Goal: Task Accomplishment & Management: Manage account settings

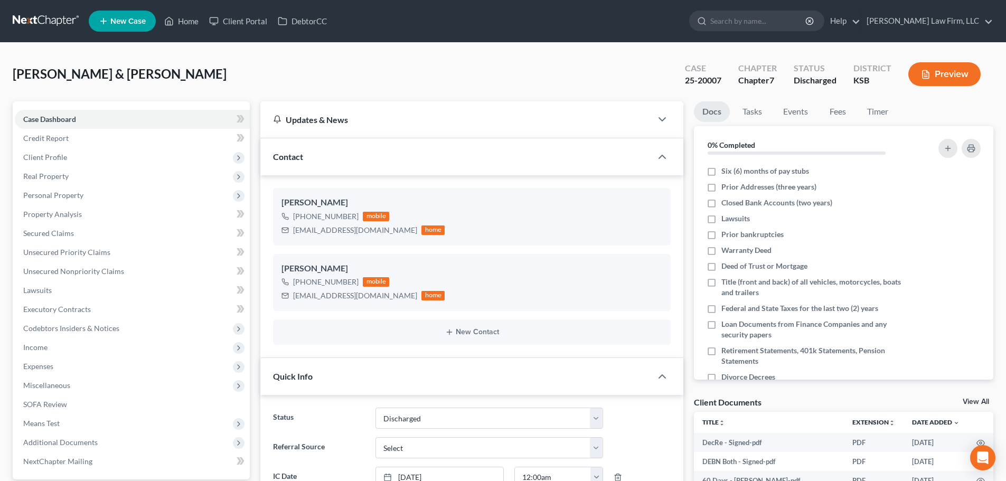
select select "1"
select select "0"
click at [186, 20] on link "Home" at bounding box center [181, 21] width 45 height 19
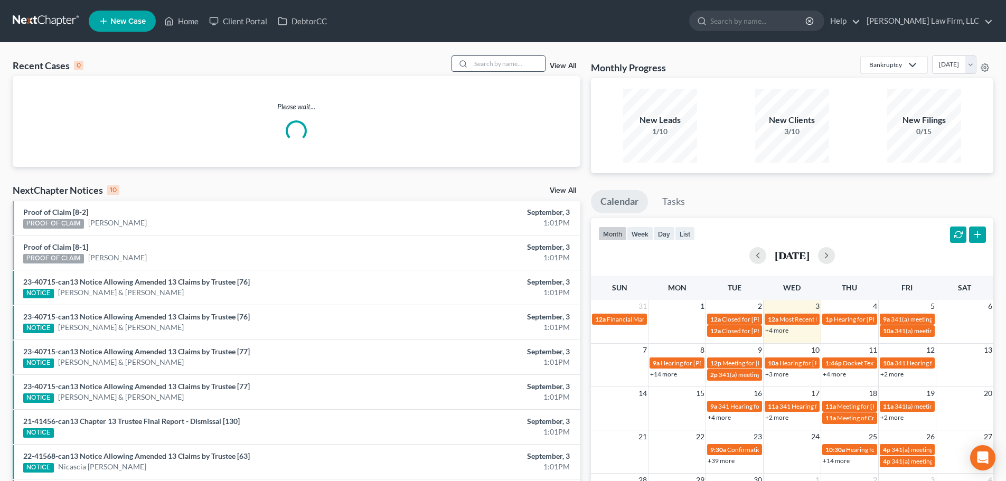
click at [475, 64] on input "search" at bounding box center [508, 63] width 74 height 15
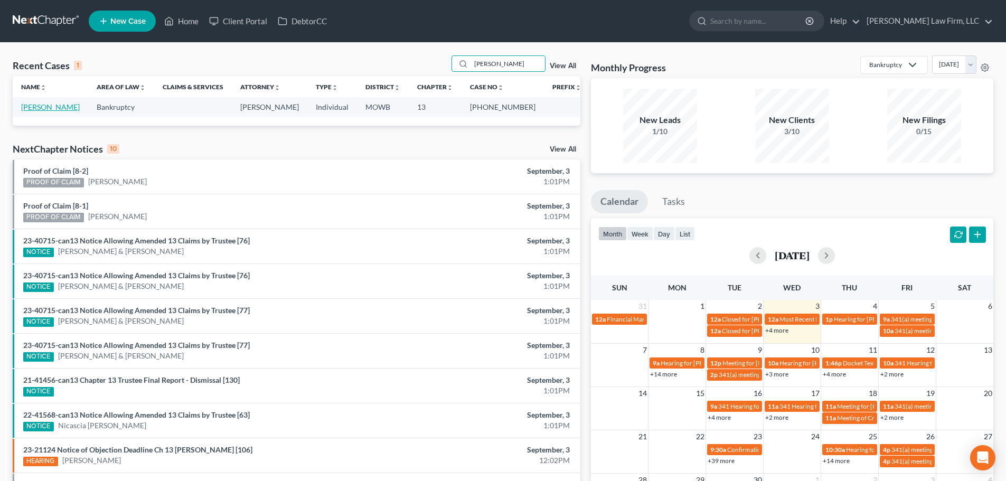
type input "[PERSON_NAME]"
click at [45, 107] on link "[PERSON_NAME]" at bounding box center [50, 106] width 59 height 9
select select "2"
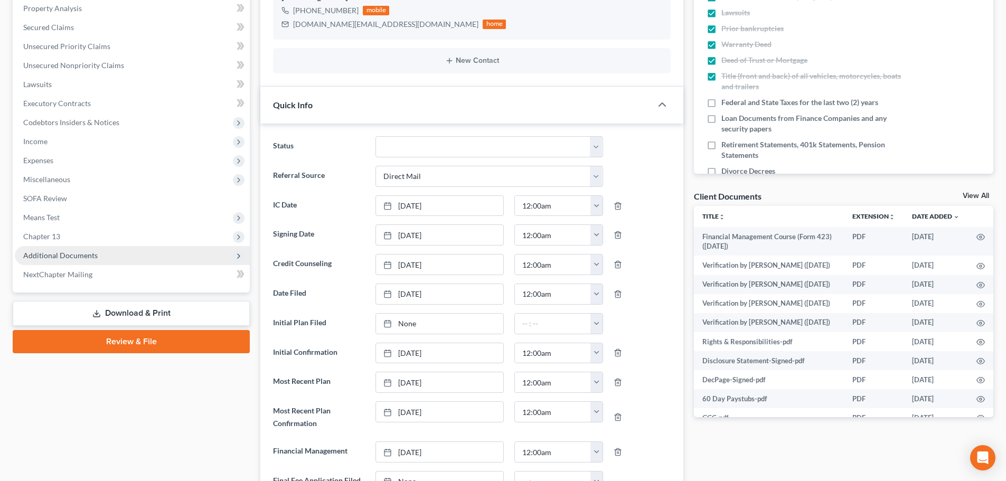
scroll to position [189, 0]
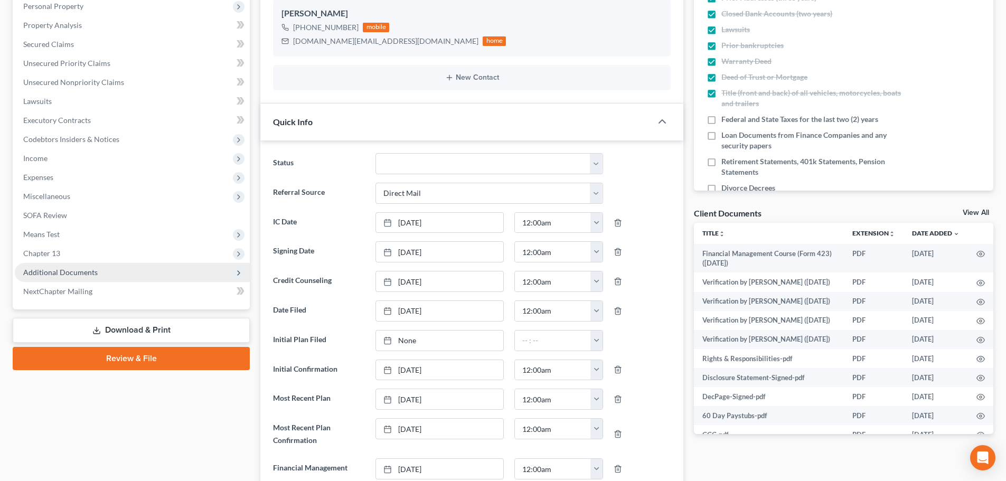
click at [96, 269] on span "Additional Documents" at bounding box center [60, 272] width 74 height 9
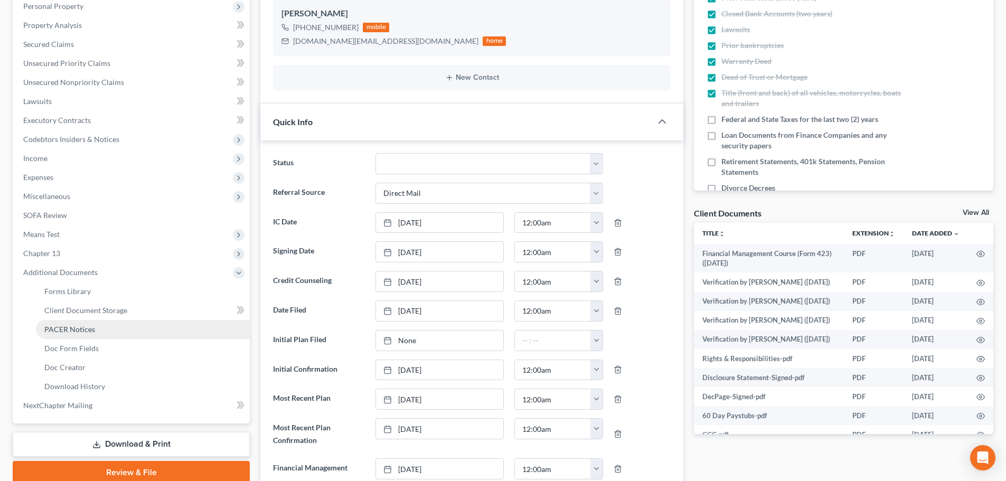
click at [77, 324] on link "PACER Notices" at bounding box center [143, 329] width 214 height 19
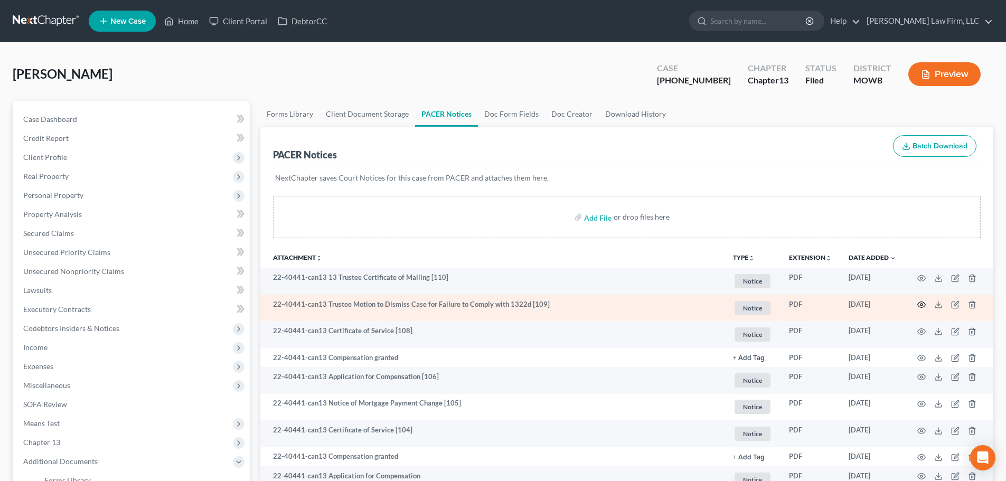
click at [921, 303] on icon "button" at bounding box center [922, 305] width 8 height 8
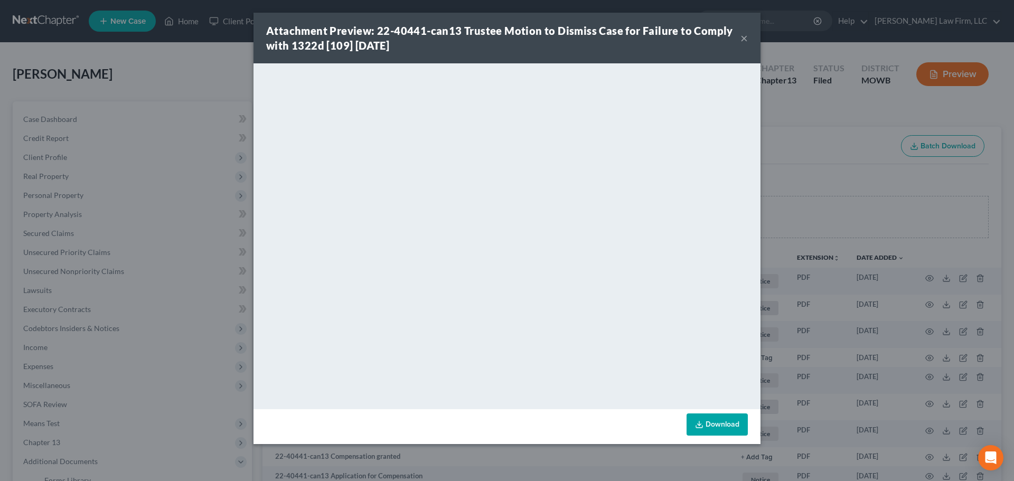
click at [745, 36] on button "×" at bounding box center [744, 38] width 7 height 13
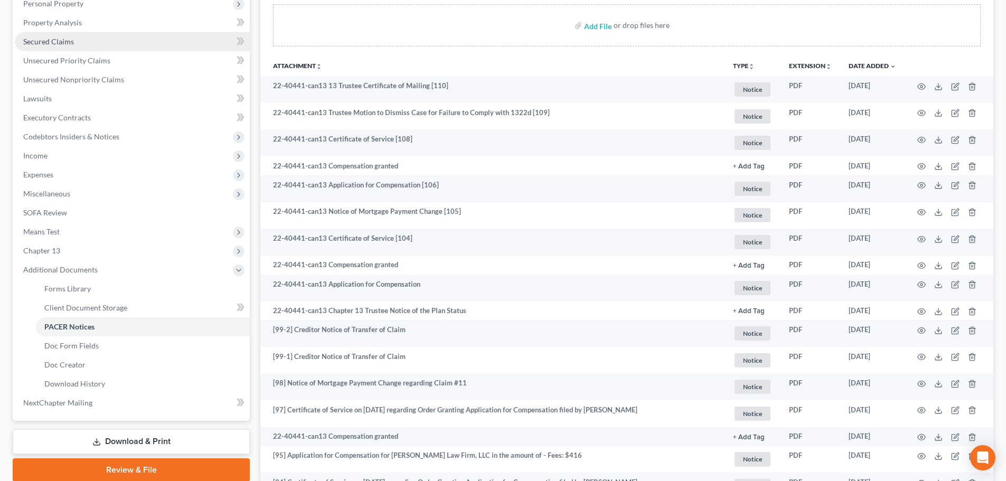
scroll to position [211, 0]
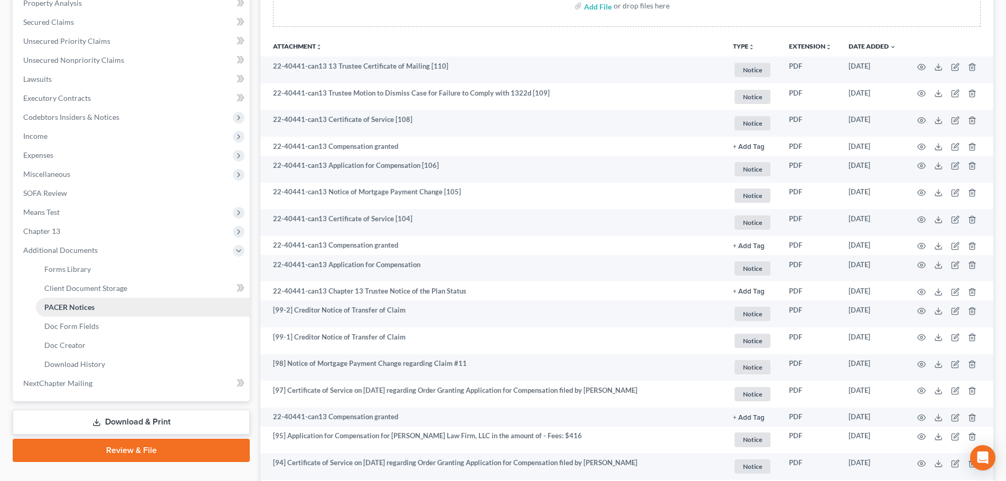
click at [96, 306] on link "PACER Notices" at bounding box center [143, 307] width 214 height 19
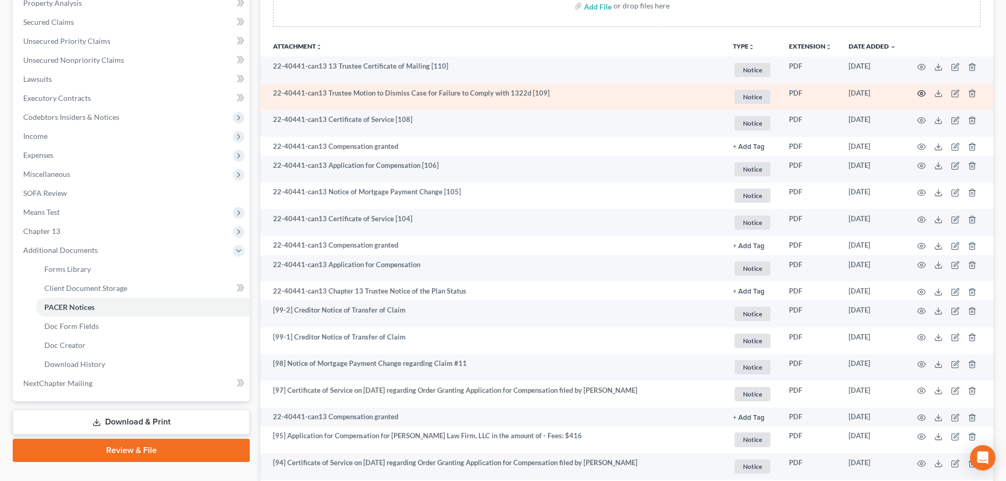
click at [920, 92] on icon "button" at bounding box center [922, 94] width 8 height 6
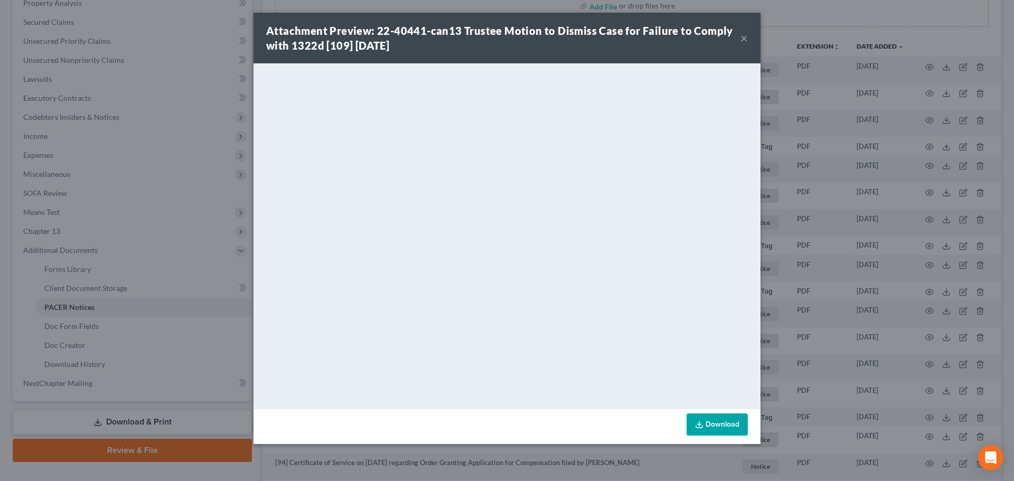
click at [742, 35] on button "×" at bounding box center [744, 38] width 7 height 13
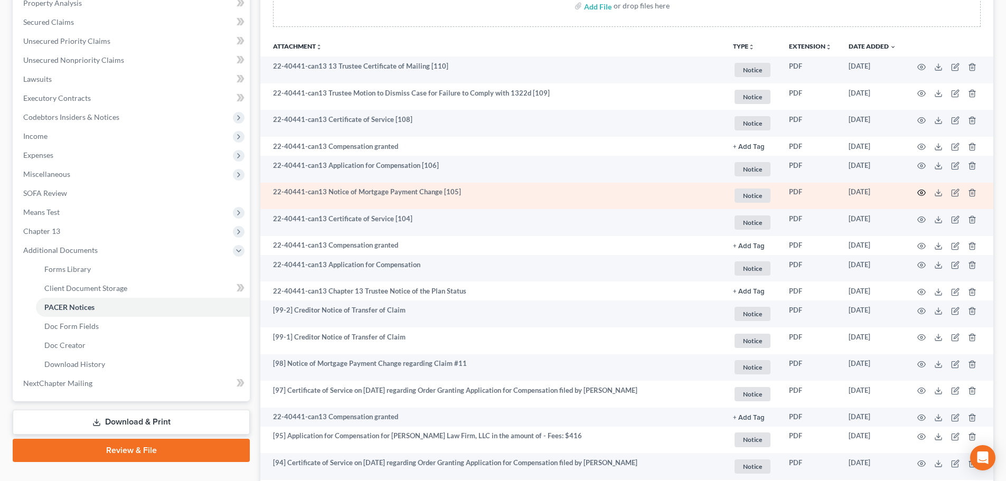
click at [921, 190] on icon "button" at bounding box center [922, 193] width 8 height 8
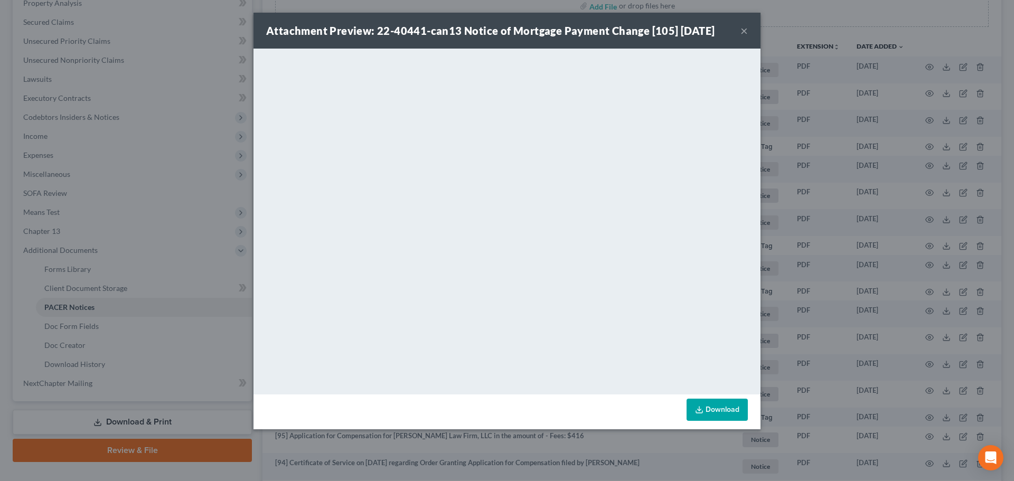
click at [743, 25] on button "×" at bounding box center [744, 30] width 7 height 13
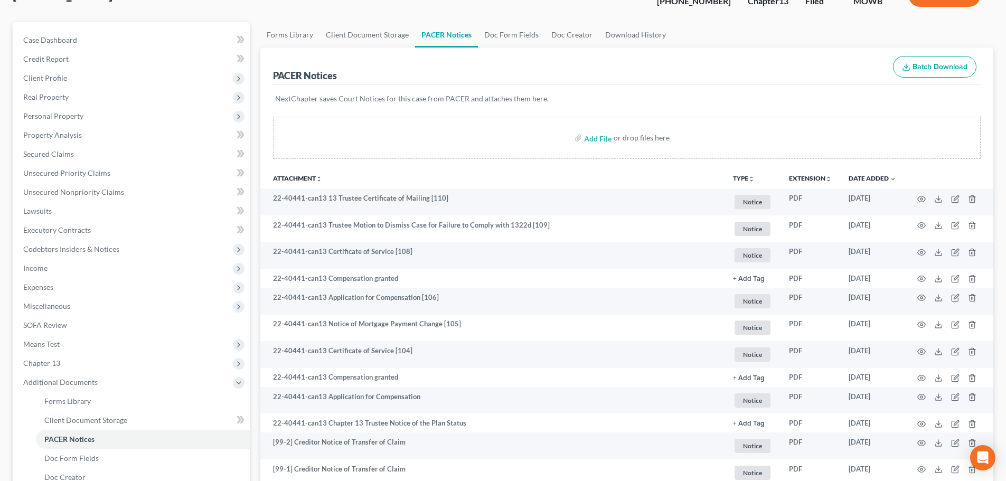
scroll to position [0, 0]
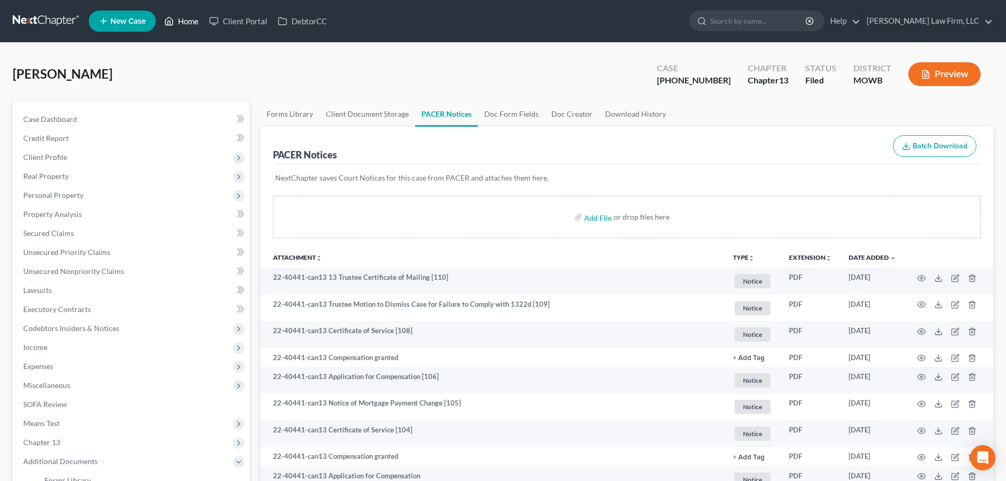
click at [189, 17] on link "Home" at bounding box center [181, 21] width 45 height 19
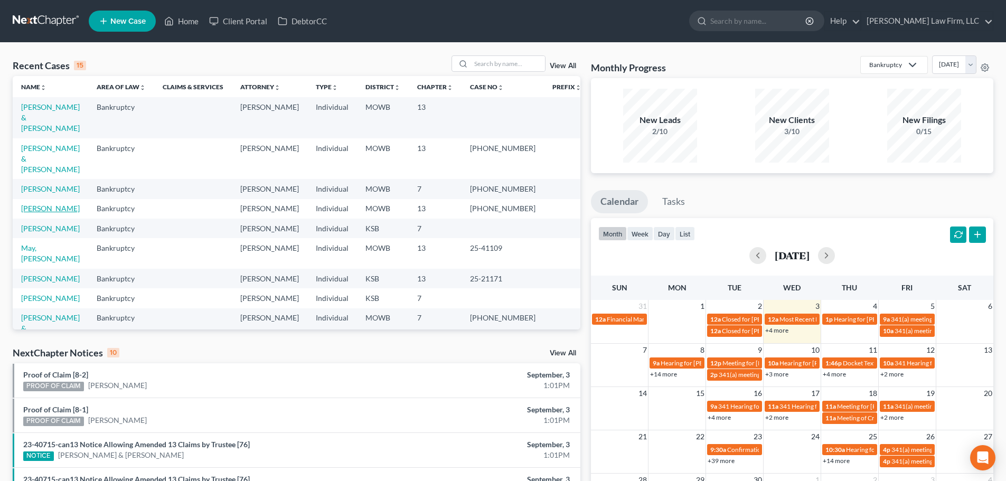
click at [61, 204] on link "[PERSON_NAME]" at bounding box center [50, 208] width 59 height 9
select select "2"
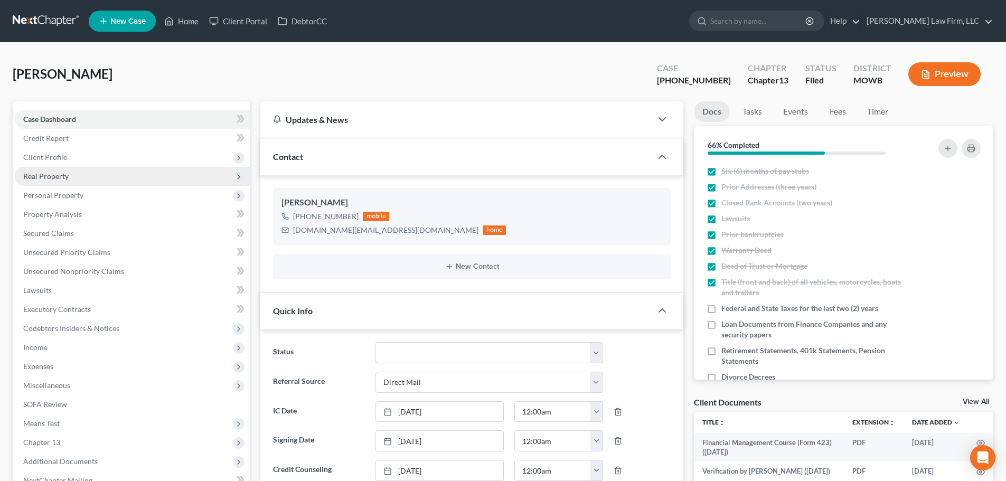
scroll to position [3783, 0]
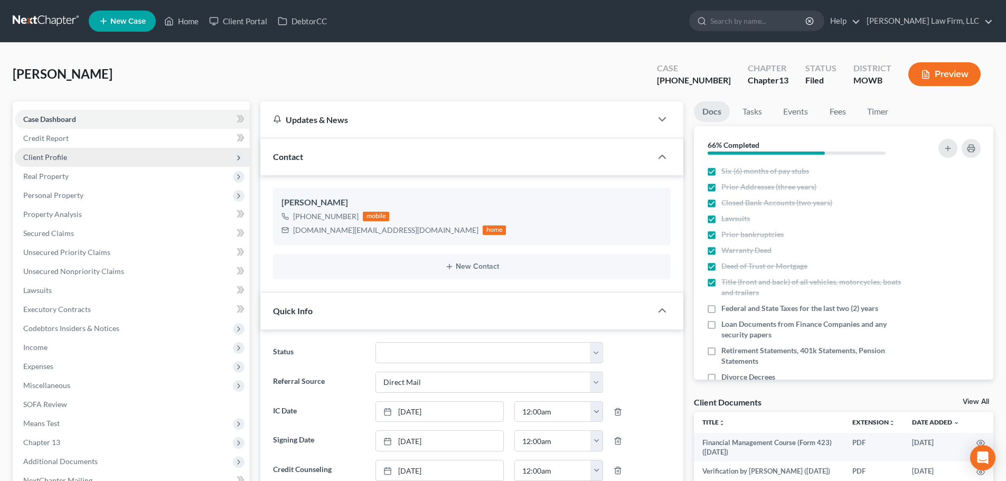
click at [57, 155] on span "Client Profile" at bounding box center [45, 157] width 44 height 9
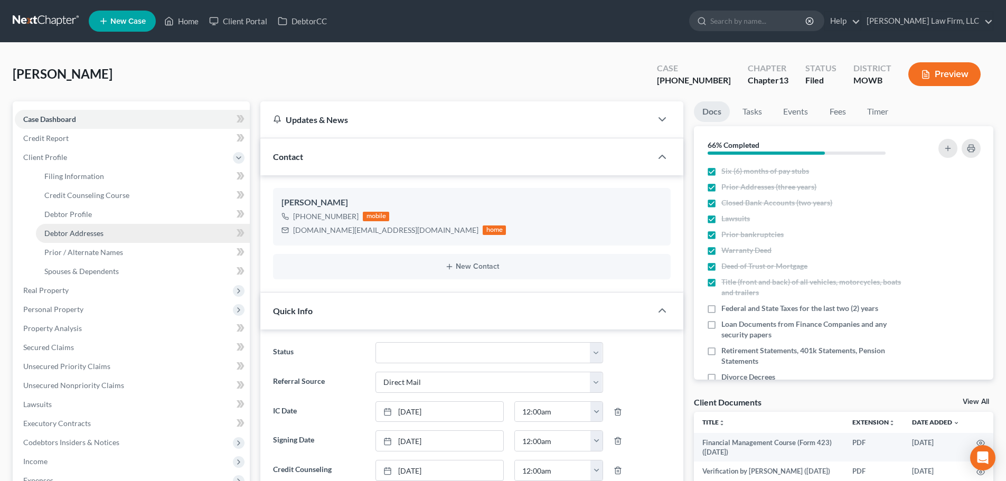
click at [78, 229] on span "Debtor Addresses" at bounding box center [73, 233] width 59 height 9
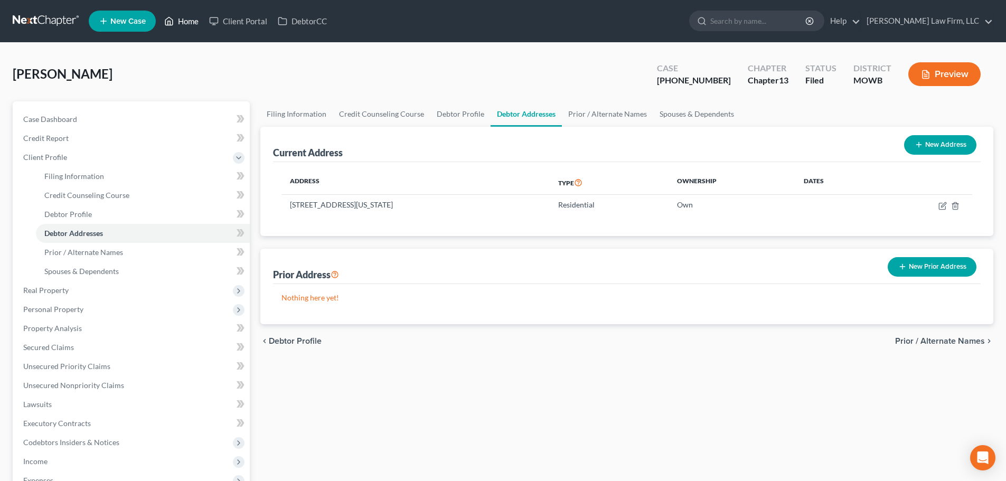
click at [184, 17] on link "Home" at bounding box center [181, 21] width 45 height 19
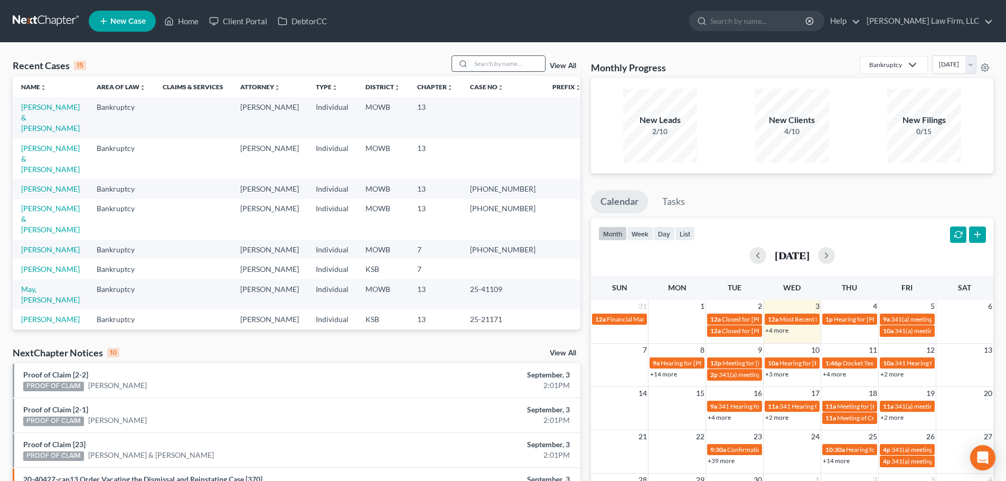
click at [473, 64] on input "search" at bounding box center [508, 63] width 74 height 15
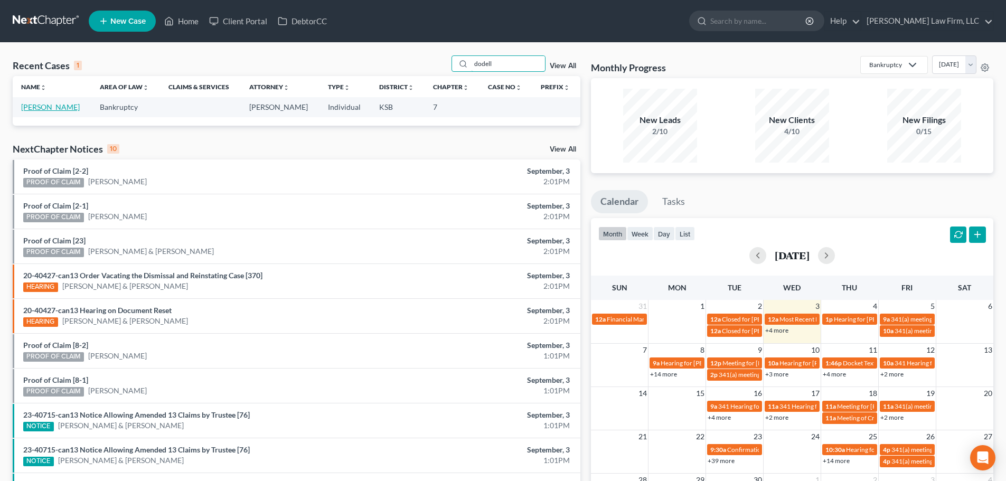
type input "dodell"
click at [33, 105] on link "[PERSON_NAME]" at bounding box center [50, 106] width 59 height 9
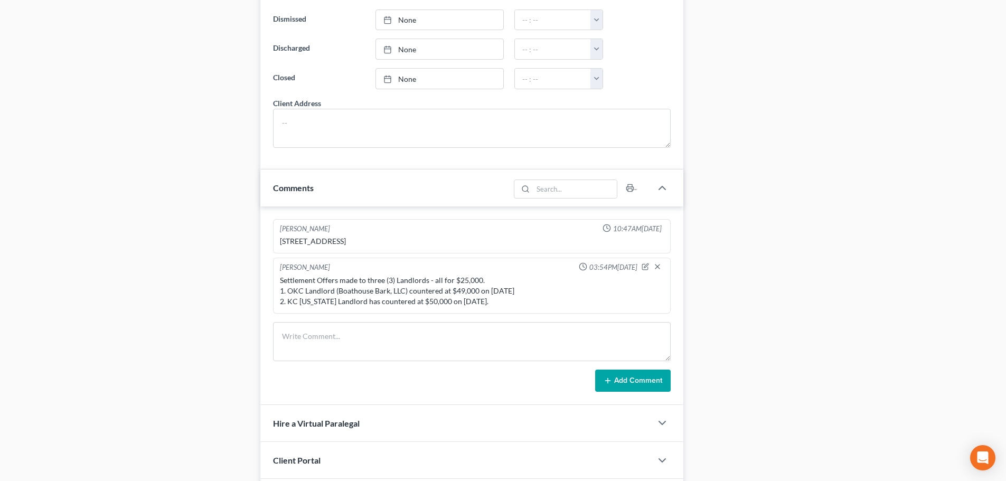
scroll to position [740, 0]
click at [485, 305] on div "Settlement Offers made to three (3) Landlords - all for $25,000. 1. OKC Landlor…" at bounding box center [472, 289] width 384 height 32
click at [484, 305] on div "Settlement Offers made to three (3) Landlords - all for $25,000. 1. OKC Landlor…" at bounding box center [472, 289] width 384 height 32
click at [644, 268] on icon "button" at bounding box center [645, 264] width 7 height 7
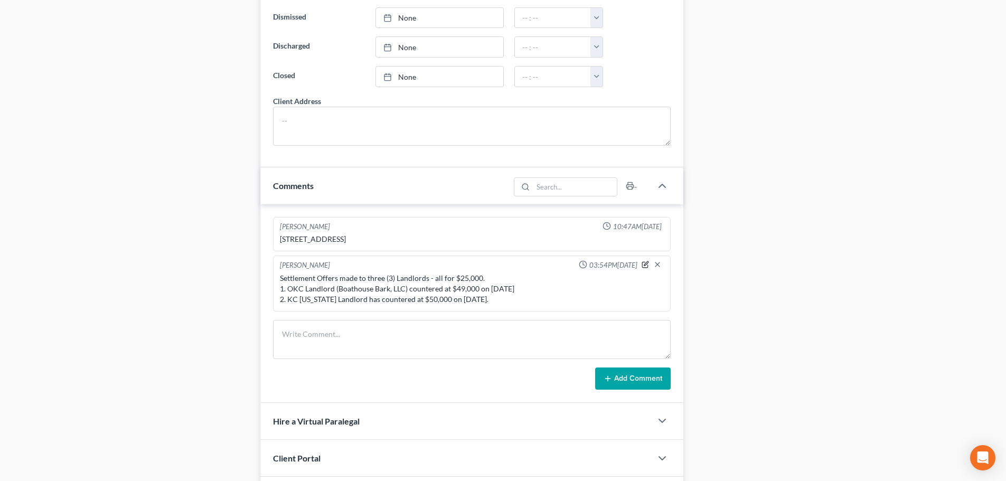
type textarea "Settlement Offers made to three (3) Landlords - all for $25,000. 1. OKC Landlor…"
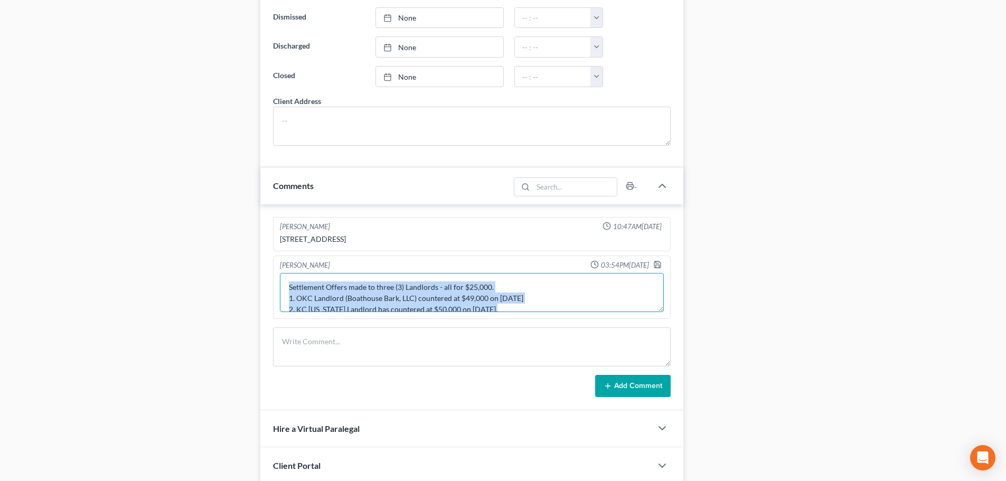
click at [555, 303] on textarea "Settlement Offers made to three (3) Landlords - all for $25,000. 1. OKC Landlor…" at bounding box center [472, 292] width 384 height 39
click at [617, 311] on textarea "Settlement Offers made to three (3) Landlords - all for $25,000. 1. OKC Landlor…" at bounding box center [472, 292] width 384 height 39
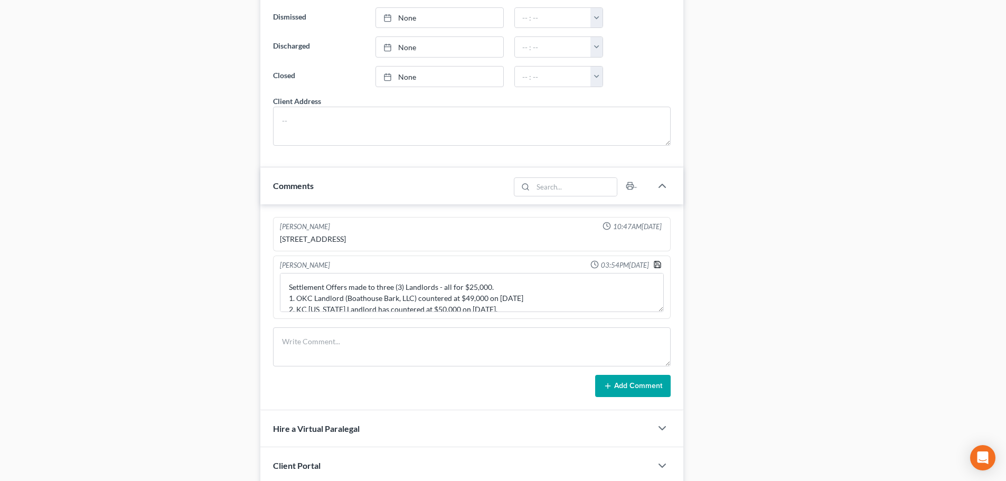
click at [657, 269] on icon "button" at bounding box center [657, 264] width 8 height 8
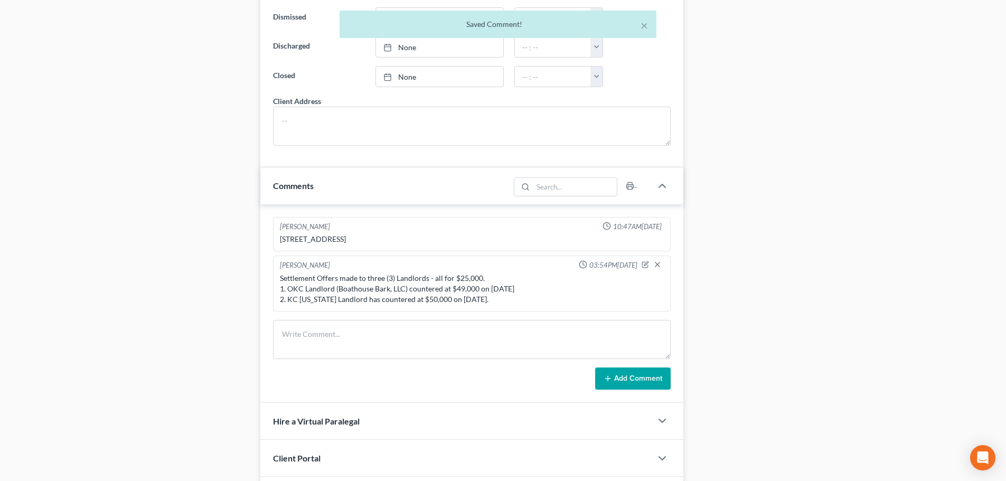
click at [631, 305] on div "Settlement Offers made to three (3) Landlords - all for $25,000. 1. OKC Landlor…" at bounding box center [472, 289] width 384 height 32
click at [489, 305] on div "Settlement Offers made to three (3) Landlords - all for $25,000. 1. OKC Landlor…" at bounding box center [472, 289] width 384 height 32
click at [482, 305] on div "Settlement Offers made to three (3) Landlords - all for $25,000. 1. OKC Landlor…" at bounding box center [472, 289] width 384 height 32
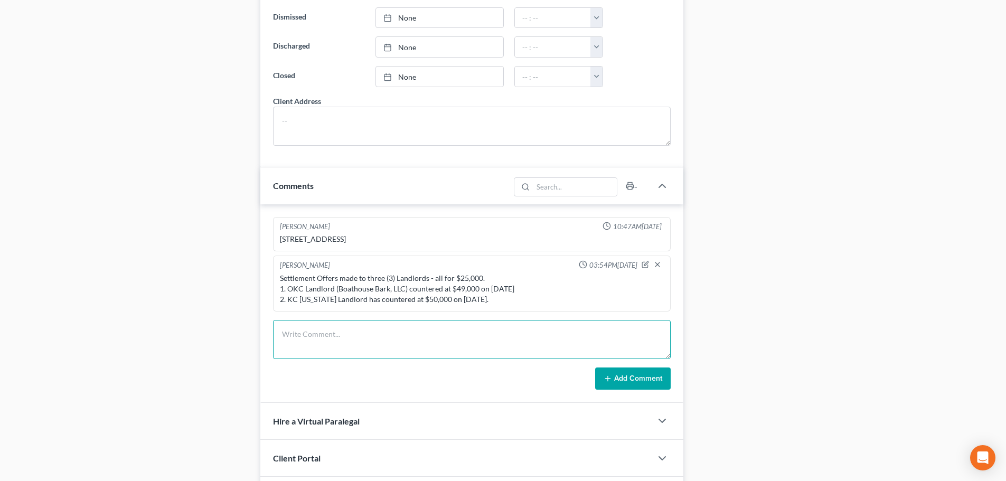
click at [315, 349] on textarea at bounding box center [472, 339] width 398 height 39
click at [528, 271] on div "[PERSON_NAME] 03:54PM[DATE]" at bounding box center [472, 265] width 388 height 11
click at [536, 297] on div "Settlement Offers made to three (3) Landlords - all for $25,000. 1. OKC Landlor…" at bounding box center [472, 289] width 384 height 32
click at [517, 299] on div "Settlement Offers made to three (3) Landlords - all for $25,000. 1. OKC Landlor…" at bounding box center [472, 289] width 384 height 32
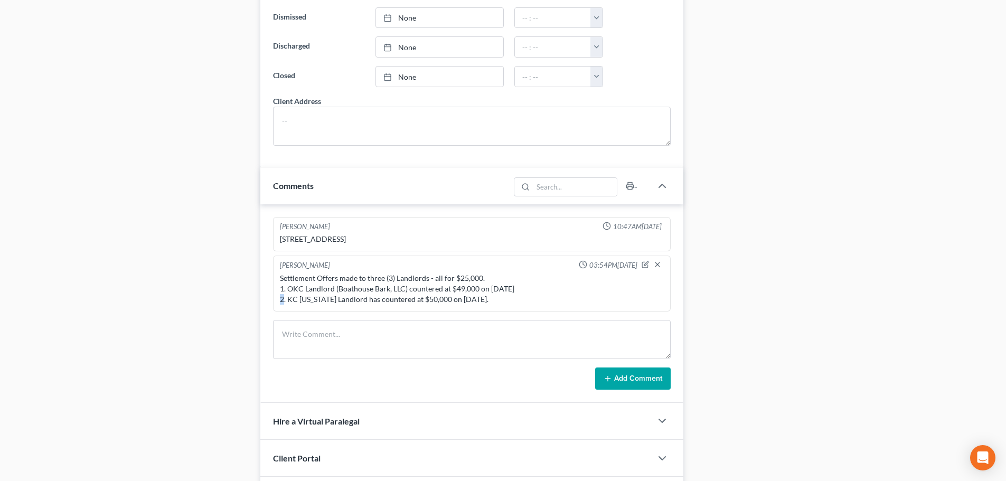
click at [517, 299] on div "Settlement Offers made to three (3) Landlords - all for $25,000. 1. OKC Landlor…" at bounding box center [472, 289] width 384 height 32
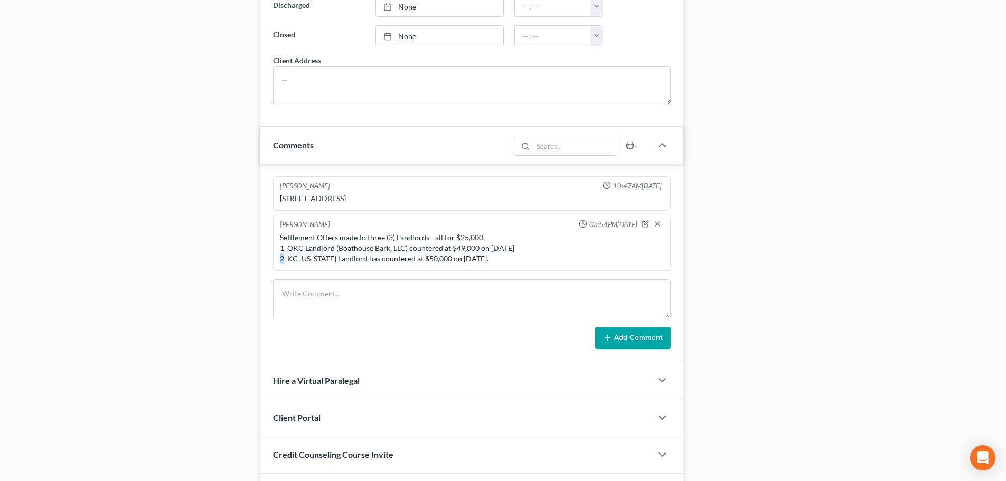
scroll to position [808, 0]
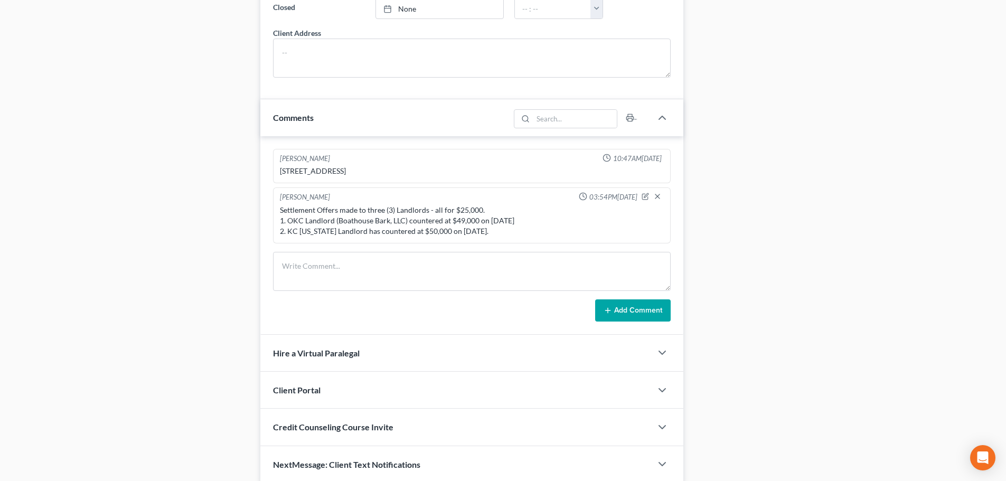
click at [352, 237] on div "Settlement Offers made to three (3) Landlords - all for $25,000. 1. OKC Landlor…" at bounding box center [472, 221] width 384 height 32
click at [480, 237] on div "Settlement Offers made to three (3) Landlords - all for $25,000. 1. OKC Landlor…" at bounding box center [472, 221] width 384 height 32
click at [479, 237] on div "Settlement Offers made to three (3) Landlords - all for $25,000. 1. OKC Landlor…" at bounding box center [472, 221] width 384 height 32
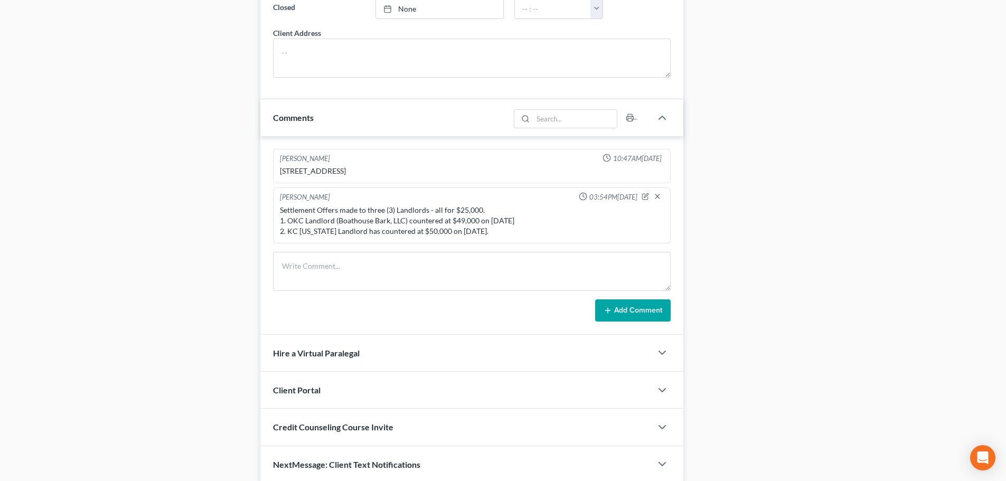
click at [476, 237] on div "Settlement Offers made to three (3) Landlords - all for $25,000. 1. OKC Landlor…" at bounding box center [472, 221] width 384 height 32
click at [471, 237] on div "Settlement Offers made to three (3) Landlords - all for $25,000. 1. OKC Landlor…" at bounding box center [472, 221] width 384 height 32
click at [474, 237] on div "Settlement Offers made to three (3) Landlords - all for $25,000. 1. OKC Landlor…" at bounding box center [472, 221] width 384 height 32
click at [644, 200] on icon "button" at bounding box center [645, 196] width 7 height 7
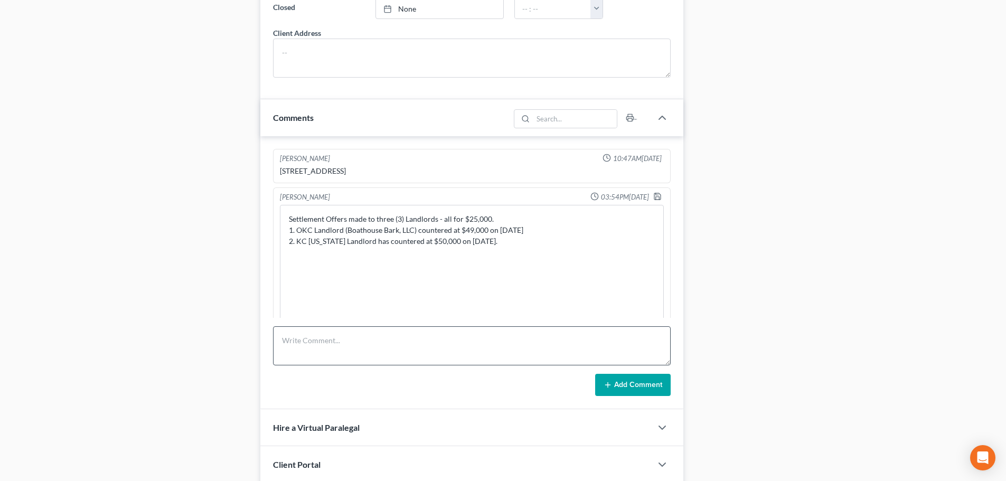
drag, startPoint x: 661, startPoint y: 252, endPoint x: 633, endPoint y: 339, distance: 91.6
click at [664, 344] on div "[PERSON_NAME] 10:47AM[DATE] [STREET_ADDRESS] Settlement Offers made to three (3…" at bounding box center [471, 272] width 423 height 273
click at [487, 254] on textarea "Settlement Offers made to three (3) Landlords - all for $25,000. 1. OKC Landlor…" at bounding box center [472, 270] width 384 height 131
type textarea "Settlement Offers made to three (3) Landlords - all for $25,000. 1. OKC Landlor…"
click at [653, 201] on icon "button" at bounding box center [657, 196] width 8 height 8
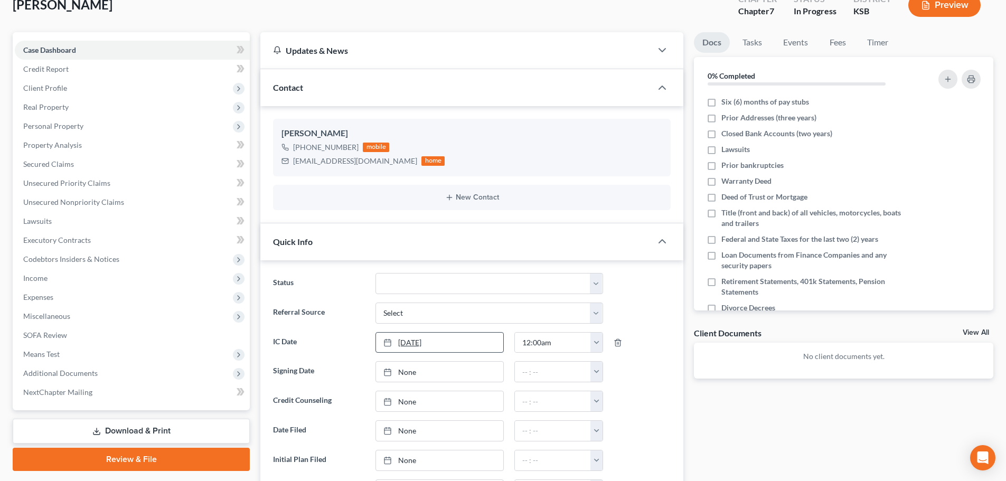
scroll to position [0, 0]
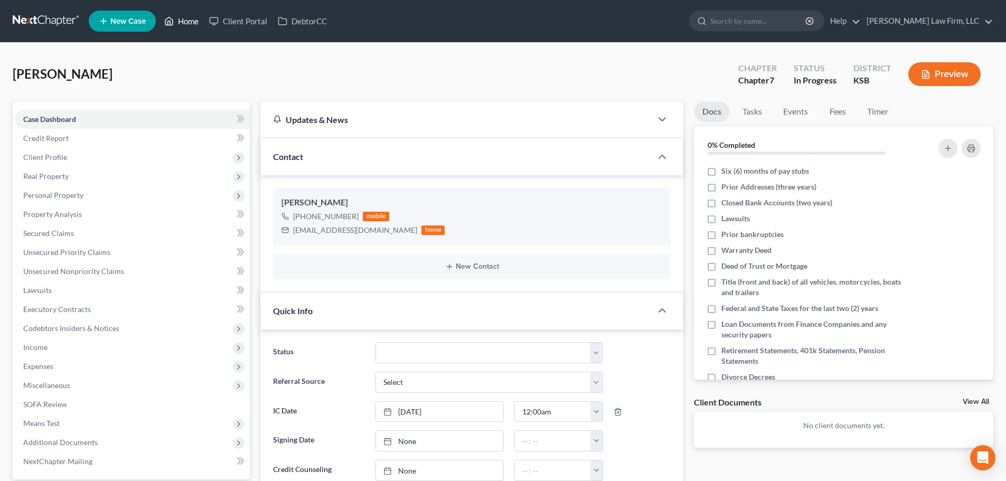
click at [186, 15] on link "Home" at bounding box center [181, 21] width 45 height 19
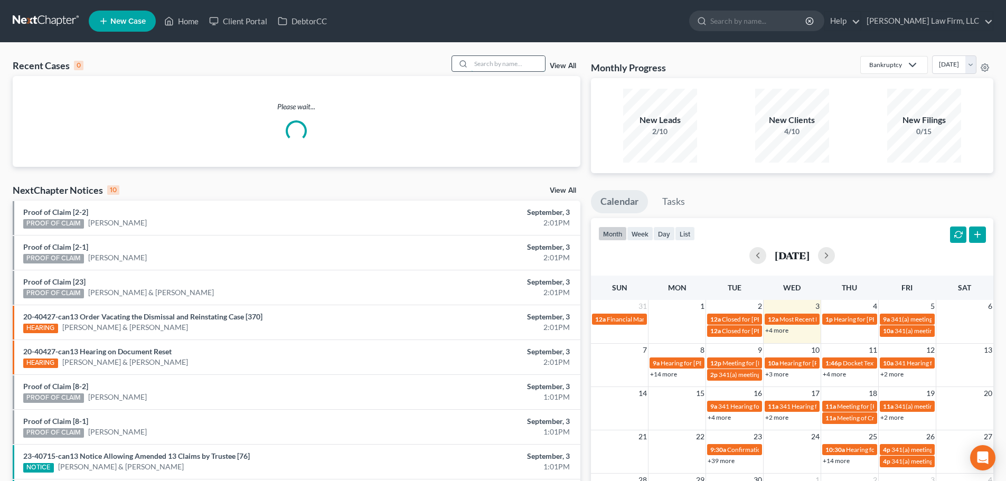
click at [489, 60] on input "search" at bounding box center [508, 63] width 74 height 15
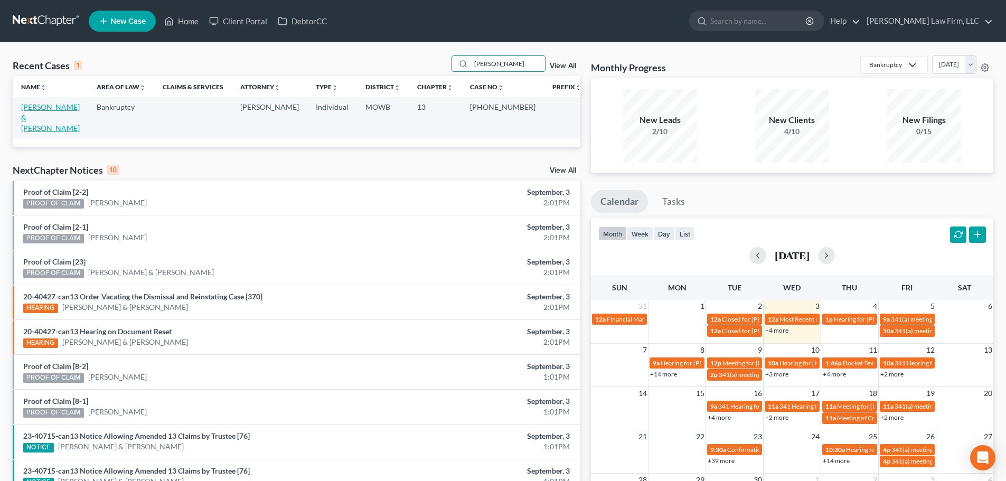
type input "[PERSON_NAME]"
click at [55, 106] on link "[PERSON_NAME] & [PERSON_NAME]" at bounding box center [50, 117] width 59 height 30
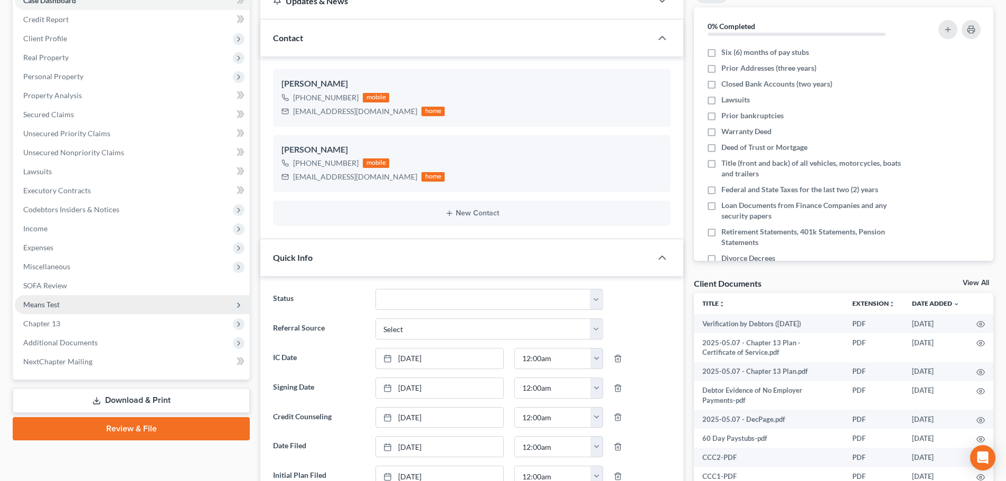
scroll to position [2226, 0]
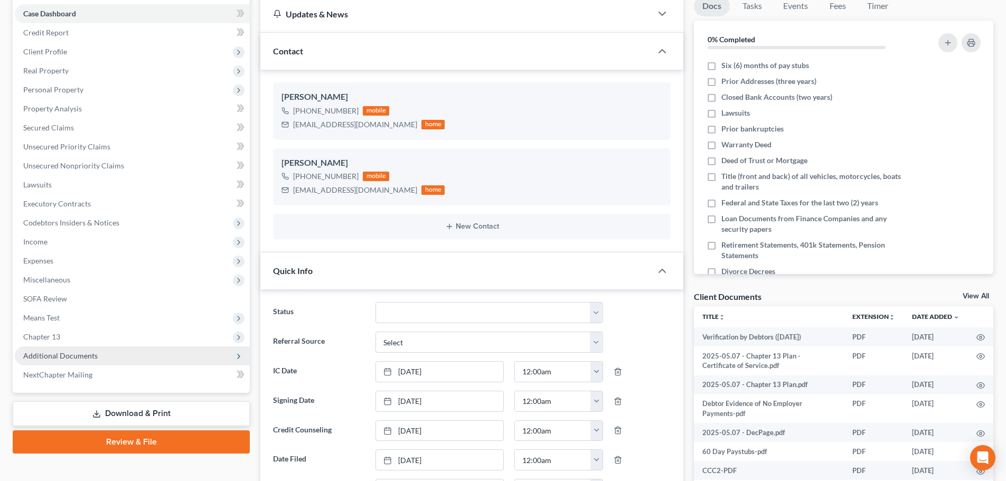
click at [87, 352] on span "Additional Documents" at bounding box center [60, 355] width 74 height 9
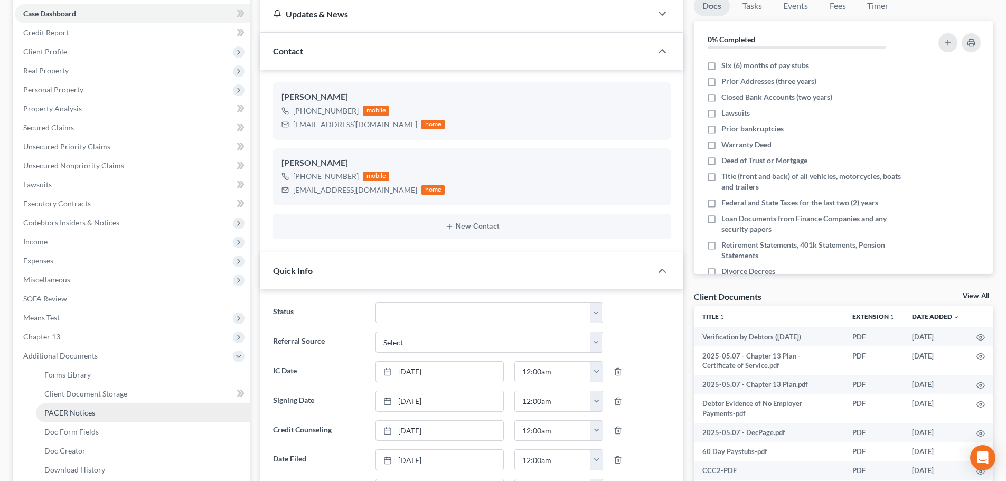
click at [79, 409] on span "PACER Notices" at bounding box center [69, 412] width 51 height 9
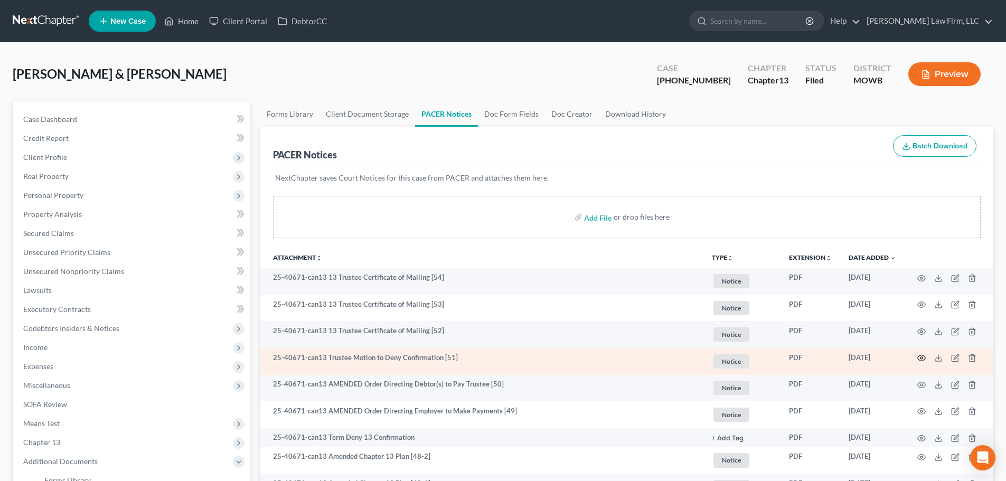
click at [921, 356] on icon "button" at bounding box center [922, 359] width 8 height 6
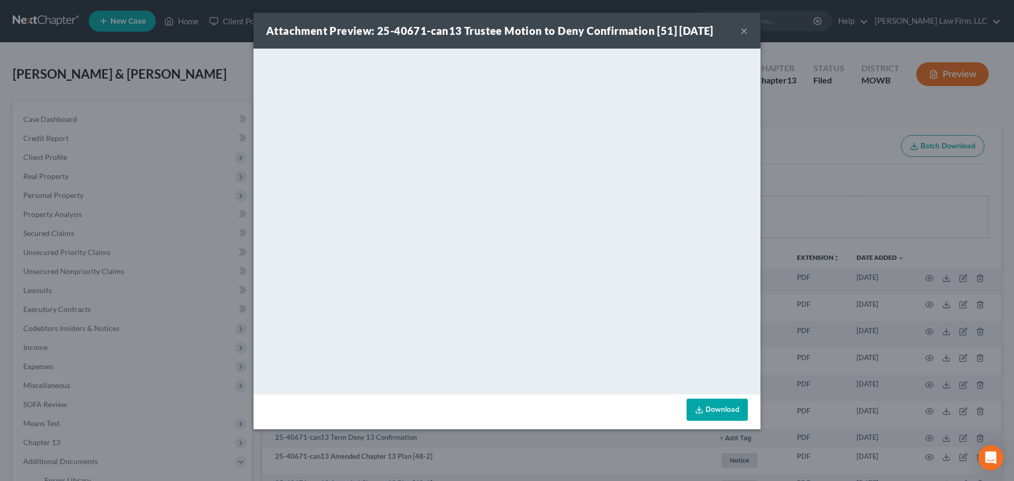
click at [745, 29] on button "×" at bounding box center [744, 30] width 7 height 13
